Goal: Navigation & Orientation: Find specific page/section

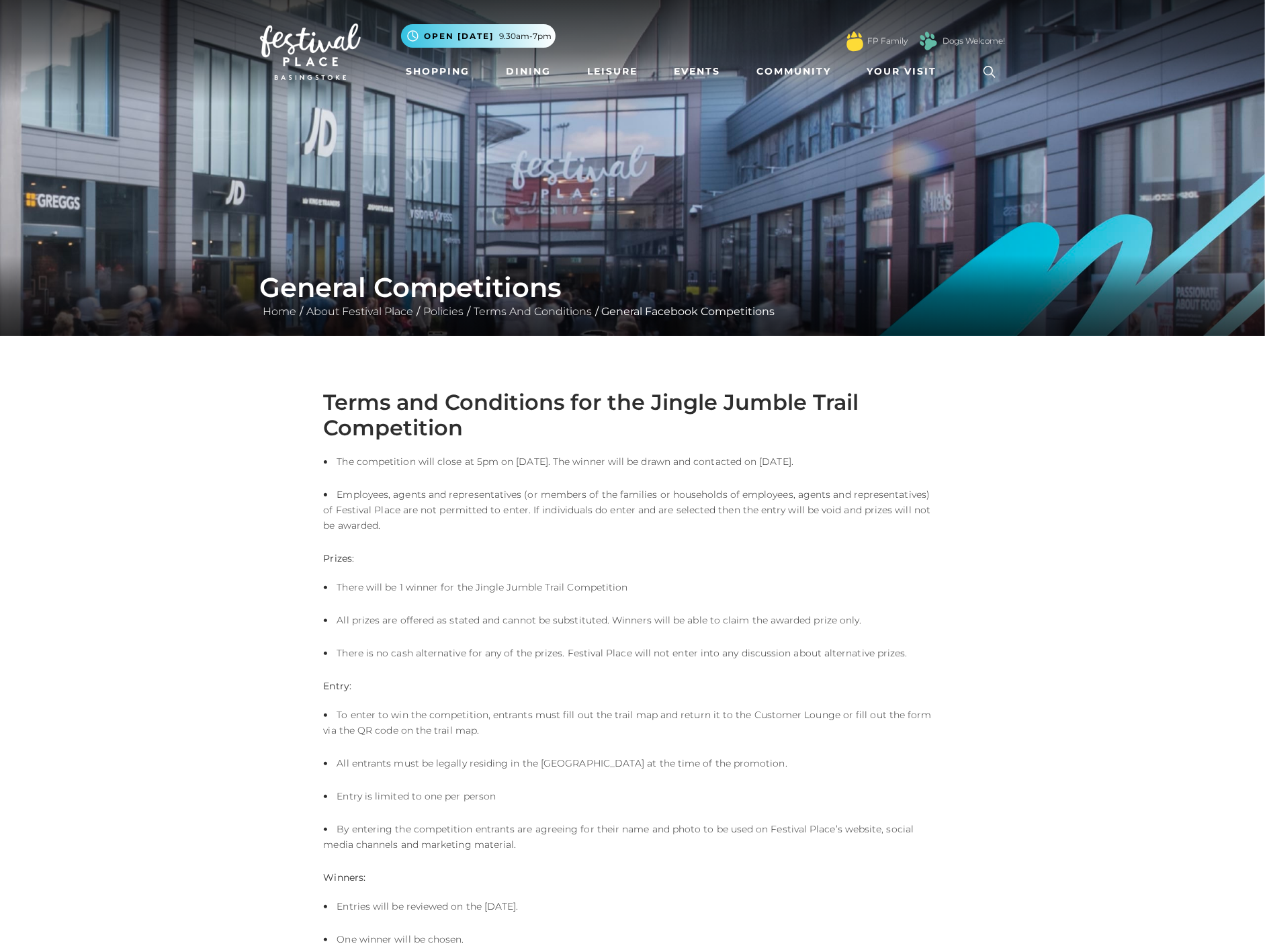
click at [317, 59] on img at bounding box center [310, 51] width 101 height 56
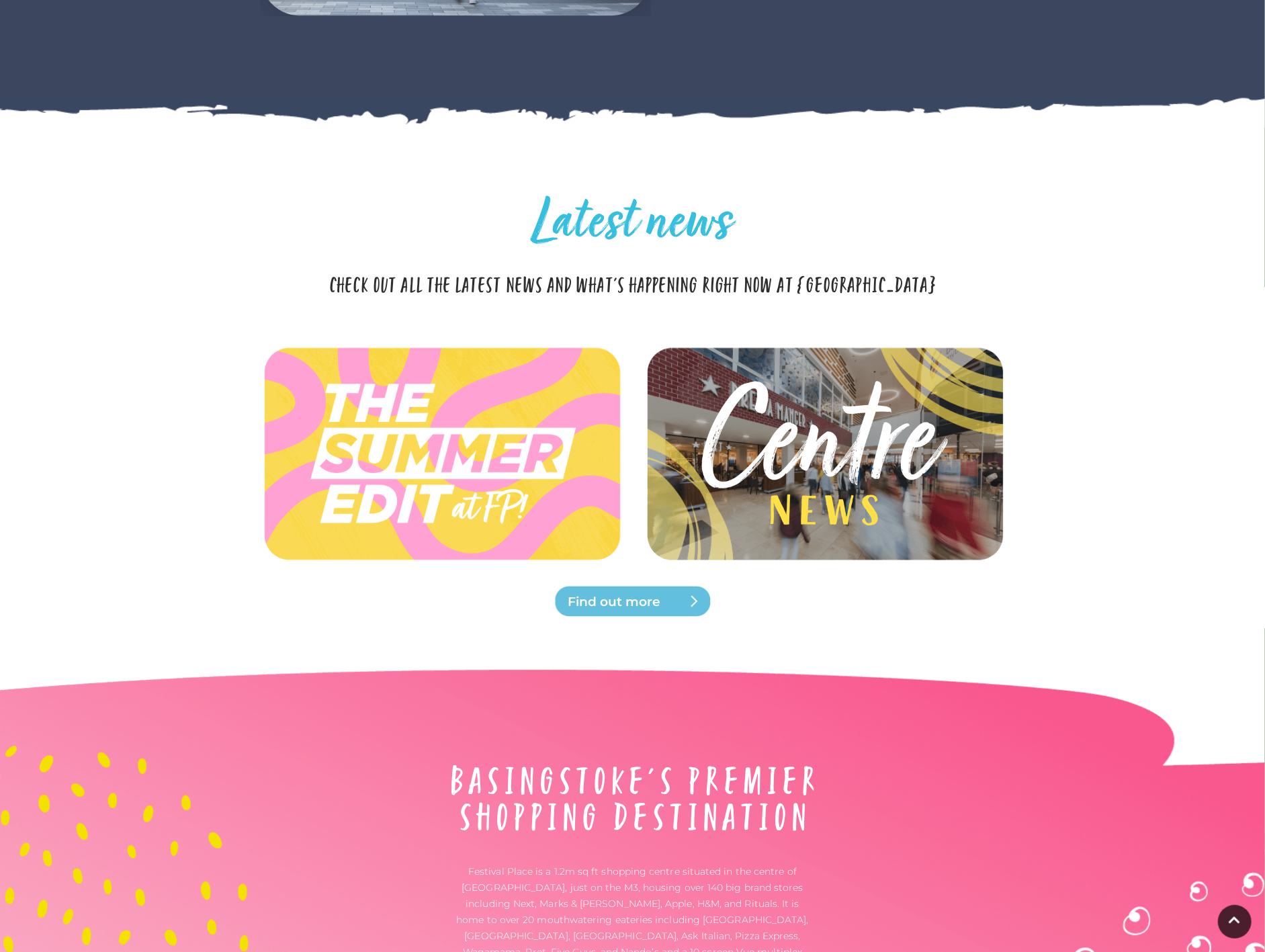
scroll to position [3639, 0]
click at [407, 518] on img at bounding box center [441, 453] width 399 height 179
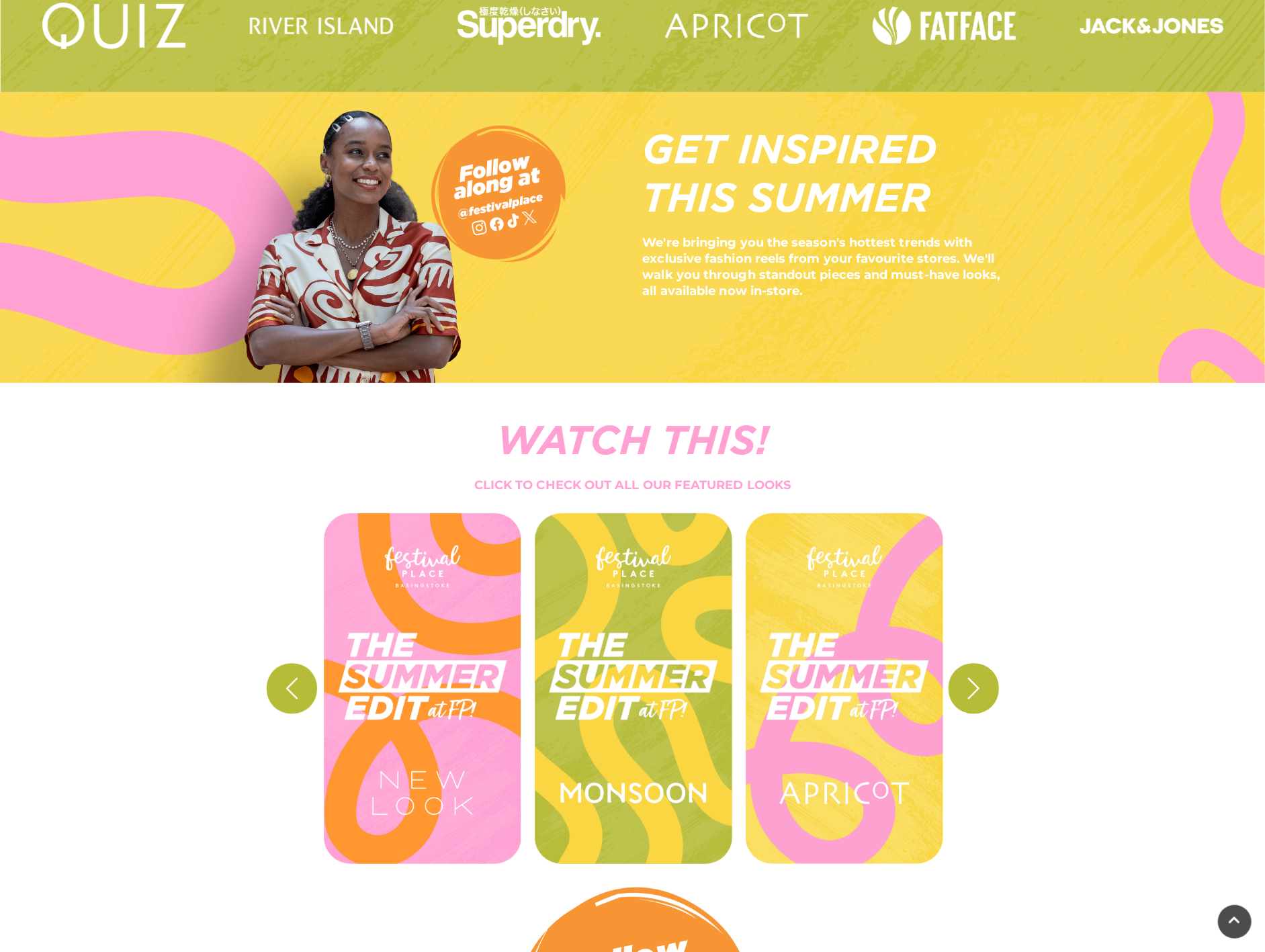
scroll to position [597, 0]
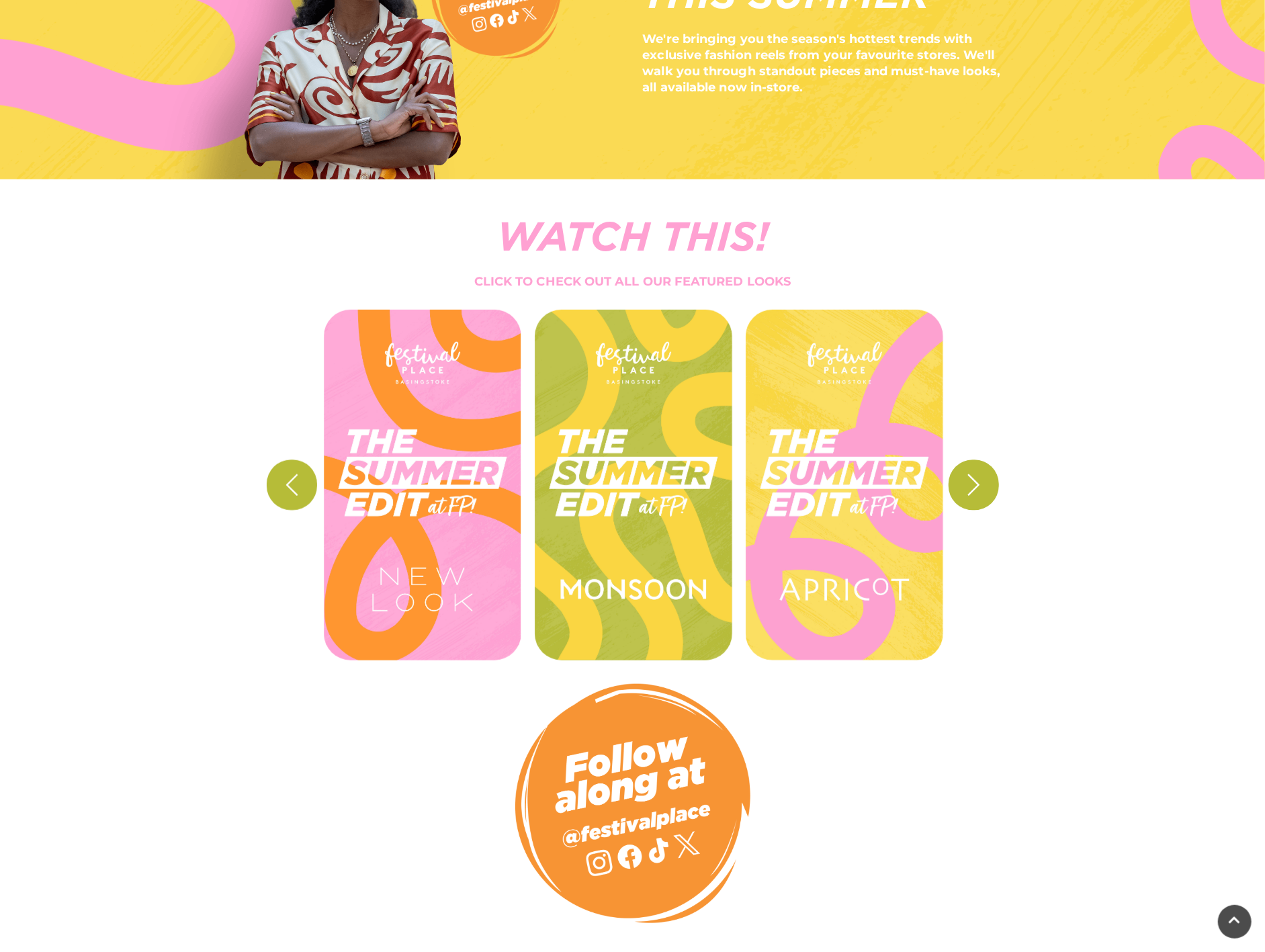
click at [981, 485] on icon "button" at bounding box center [973, 484] width 25 height 25
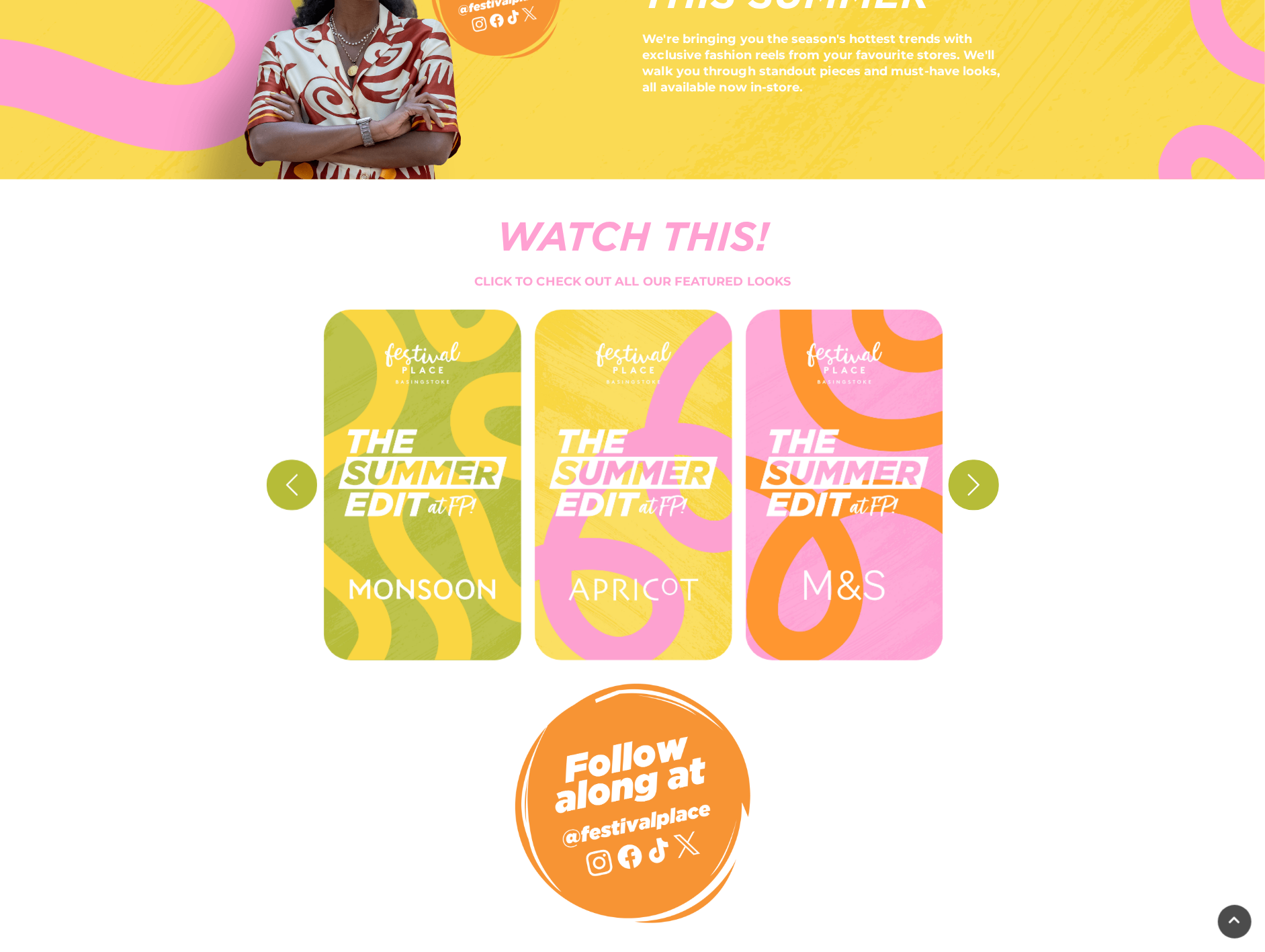
click at [981, 485] on icon "button" at bounding box center [973, 484] width 25 height 25
click at [979, 487] on icon "button" at bounding box center [973, 484] width 25 height 25
